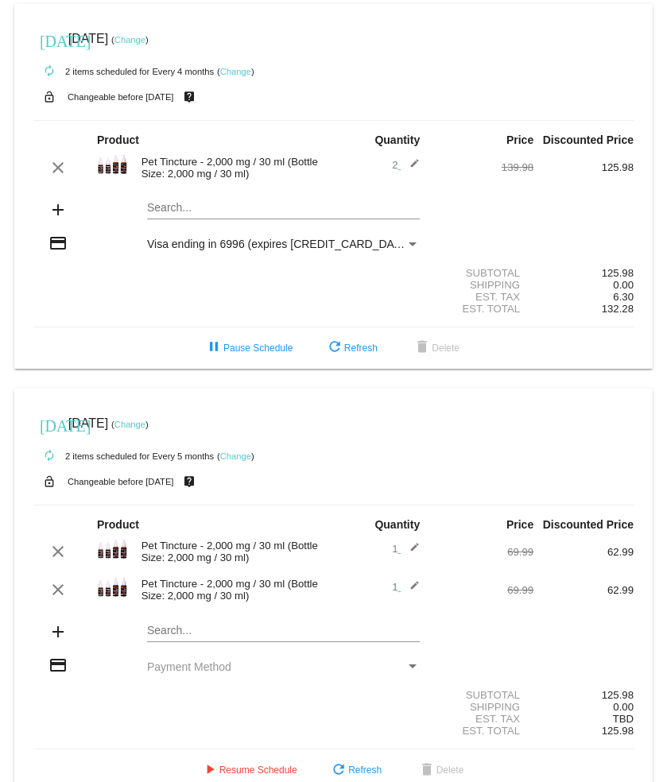
click at [103, 95] on small "Changeable before [DATE]" at bounding box center [121, 97] width 107 height 10
click at [199, 103] on mat-icon "live_help" at bounding box center [189, 97] width 19 height 21
click at [199, 96] on mat-icon "live_help" at bounding box center [189, 97] width 19 height 21
click at [199, 104] on mat-icon "live_help" at bounding box center [189, 97] width 19 height 21
click at [238, 74] on link "Change" at bounding box center [235, 72] width 31 height 10
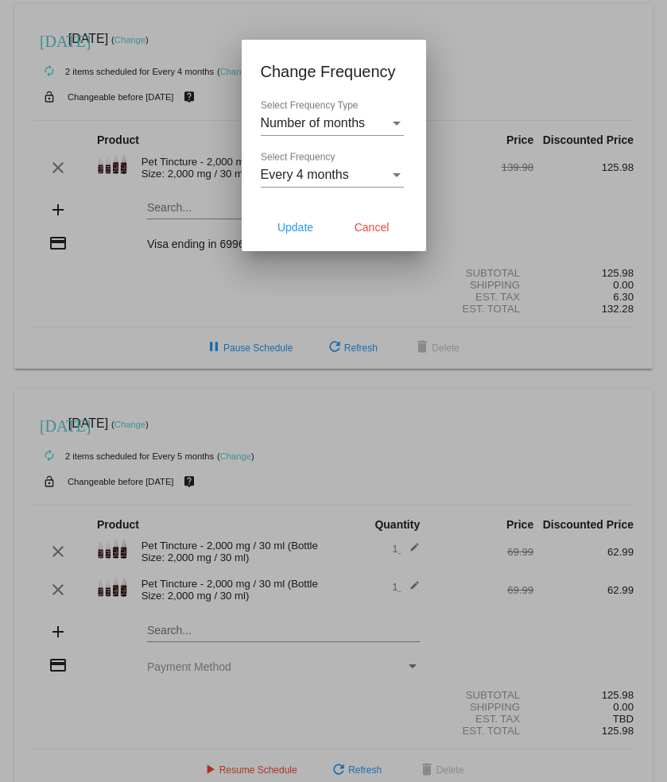
click at [402, 118] on div "Select Frequency" at bounding box center [396, 175] width 14 height 14
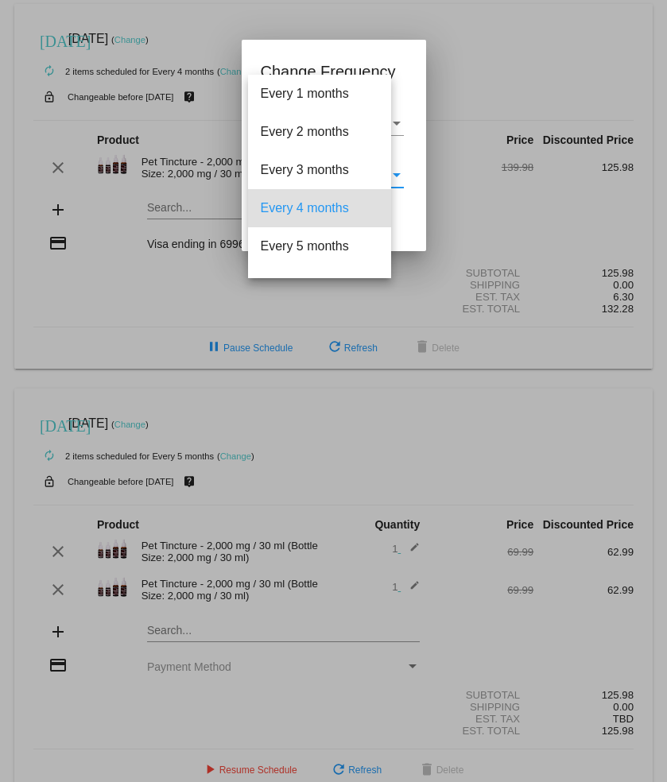
scroll to position [32, 0]
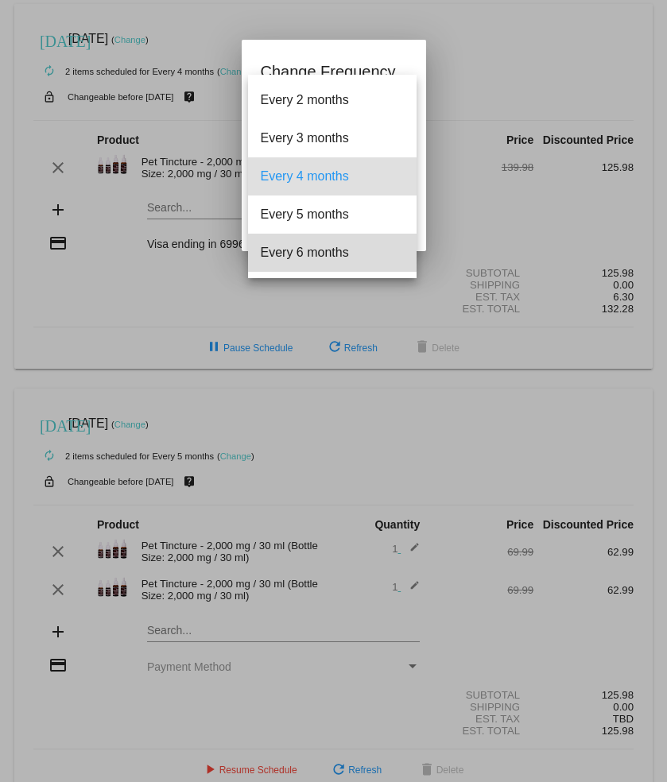
click at [343, 118] on span "Every 6 months" at bounding box center [332, 253] width 143 height 38
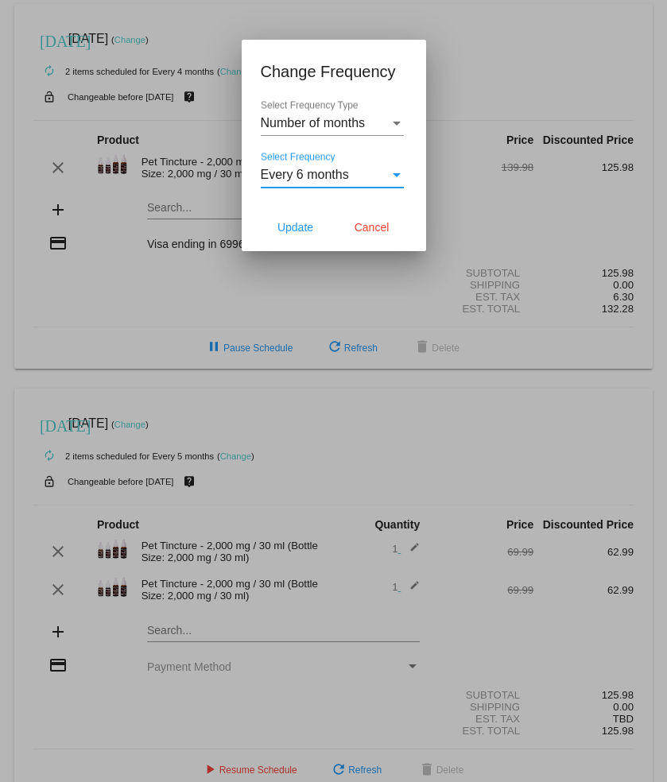
click at [293, 118] on span "Update" at bounding box center [295, 227] width 36 height 13
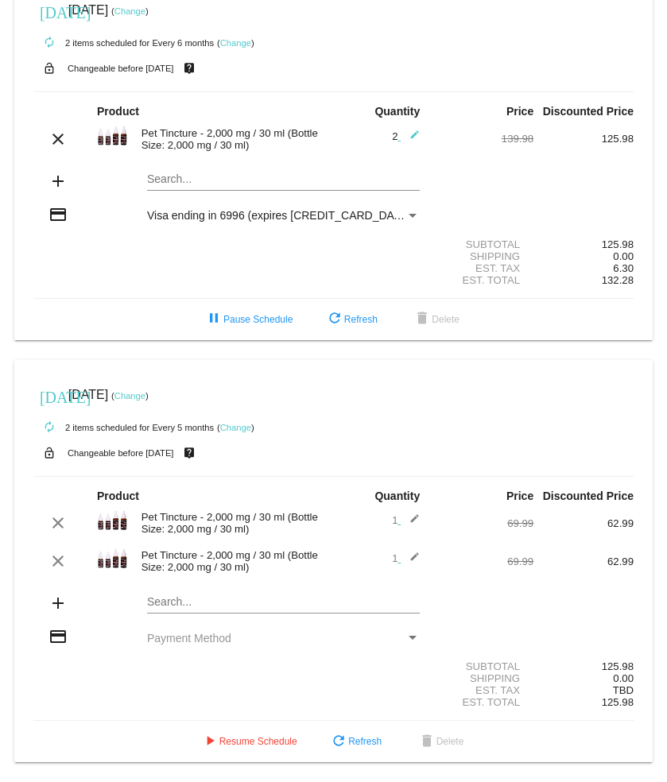
scroll to position [54, 0]
click at [199, 58] on mat-icon "live_help" at bounding box center [189, 68] width 19 height 21
click at [124, 64] on small "Changeable before [DATE]" at bounding box center [121, 69] width 107 height 10
click at [246, 118] on button "pause Pause Schedule" at bounding box center [249, 319] width 114 height 29
